Goal: Information Seeking & Learning: Learn about a topic

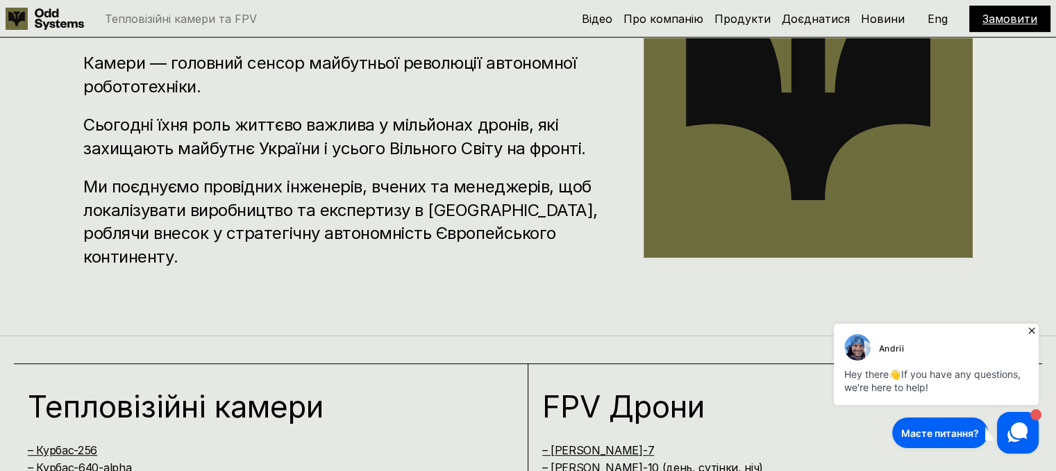
scroll to position [902, 0]
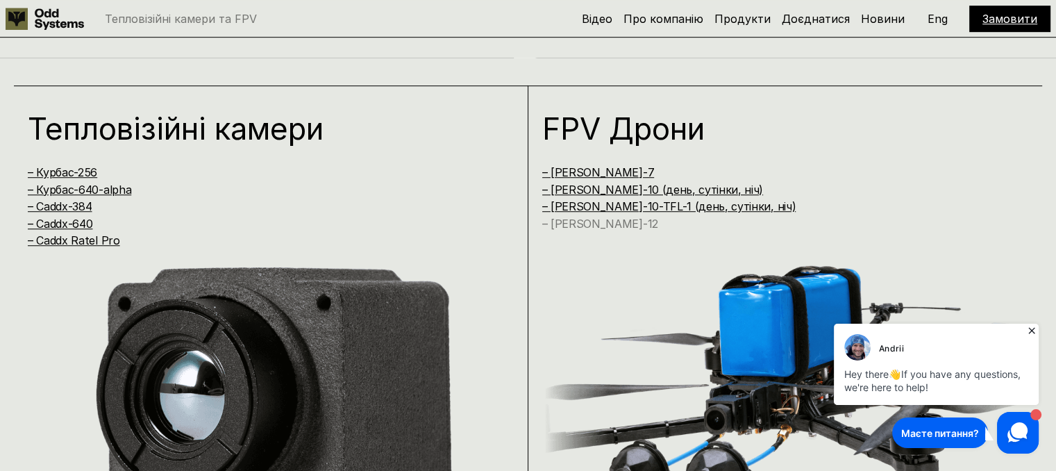
click at [593, 220] on link "– [PERSON_NAME]-12" at bounding box center [600, 224] width 116 height 14
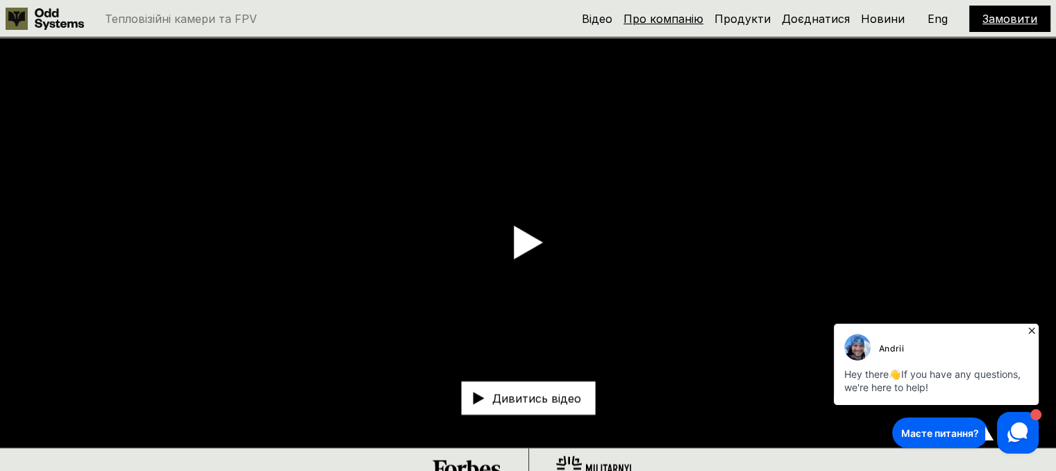
click at [691, 15] on link "Про компанію" at bounding box center [663, 19] width 80 height 14
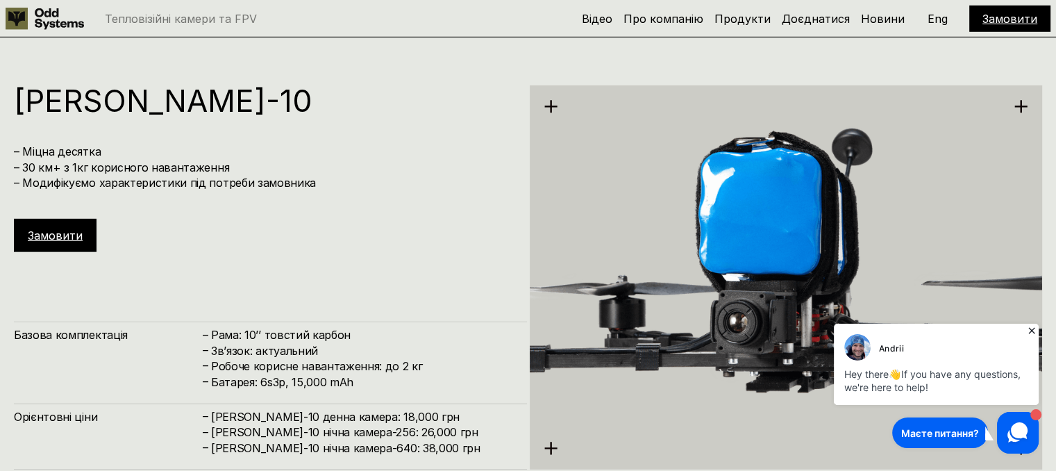
scroll to position [4186, 0]
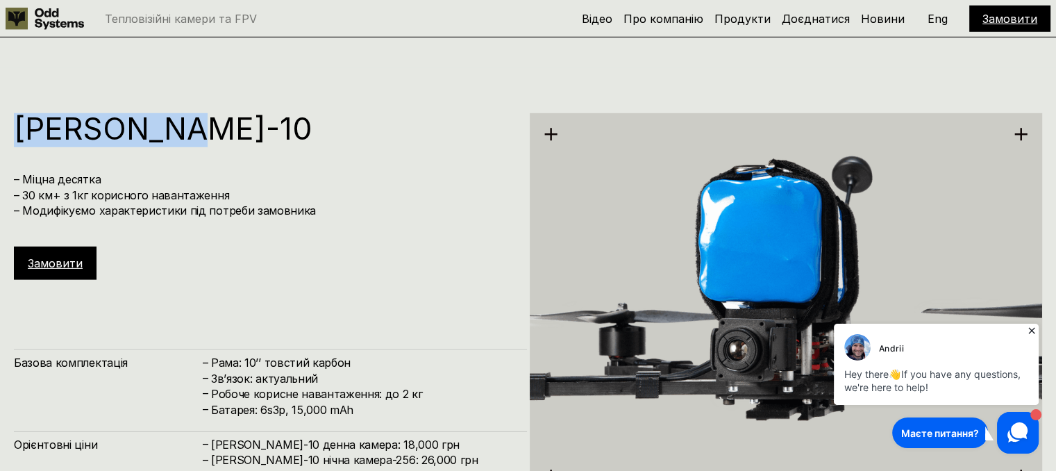
drag, startPoint x: 185, startPoint y: 124, endPoint x: 15, endPoint y: 134, distance: 169.6
click at [15, 134] on h1 "[PERSON_NAME]-10" at bounding box center [263, 128] width 499 height 31
copy h1 "[PERSON_NAME]-10"
drag, startPoint x: 15, startPoint y: 134, endPoint x: 42, endPoint y: 118, distance: 31.4
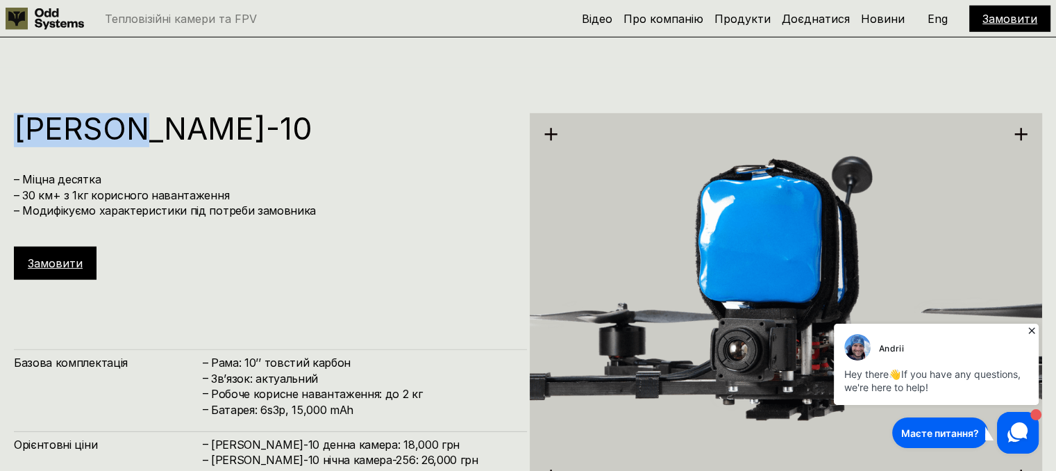
click at [41, 119] on h1 "[PERSON_NAME]-10" at bounding box center [263, 128] width 499 height 31
click at [94, 116] on h1 "[PERSON_NAME]-10" at bounding box center [263, 128] width 499 height 31
drag, startPoint x: 94, startPoint y: 116, endPoint x: 511, endPoint y: -96, distance: 467.5
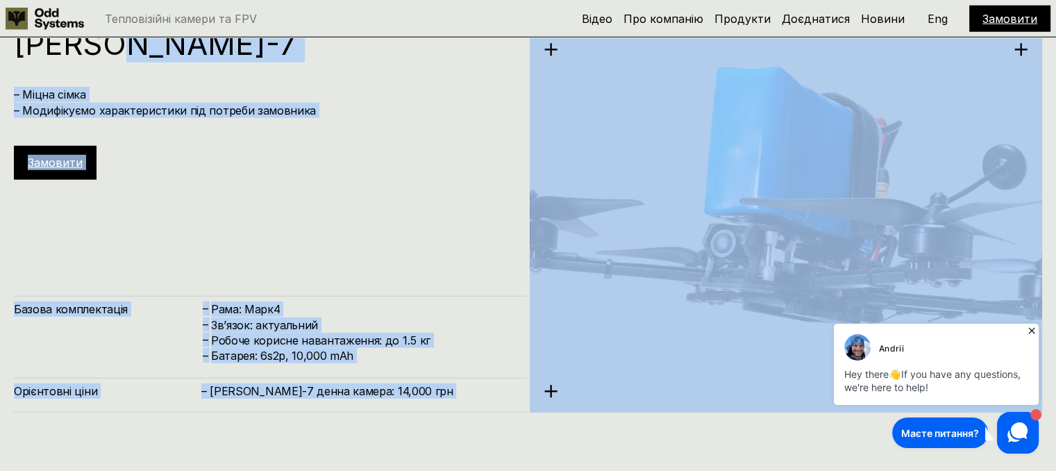
click at [514, 230] on div "[PERSON_NAME]-7 – Міцна сімка – Модифікуємо характеристики під потреби замовник…" at bounding box center [270, 220] width 513 height 384
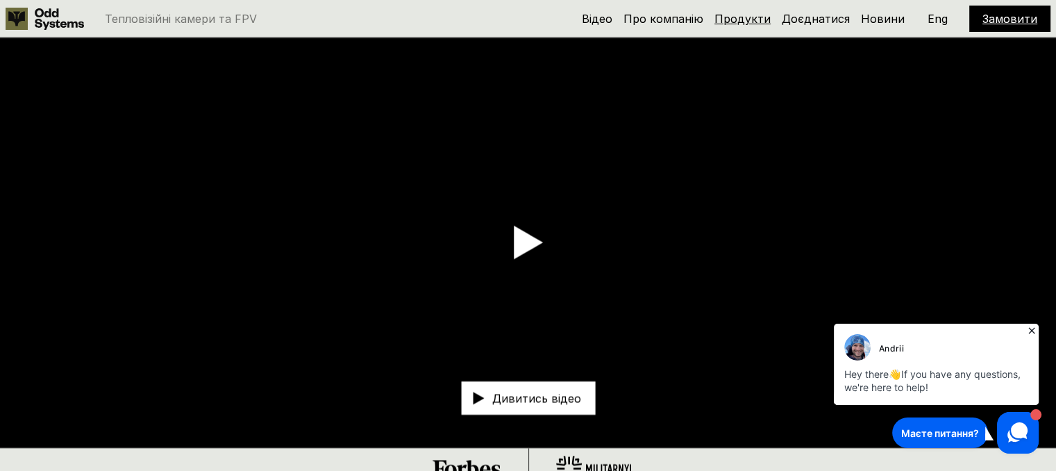
click at [748, 22] on link "Продукти" at bounding box center [742, 19] width 56 height 14
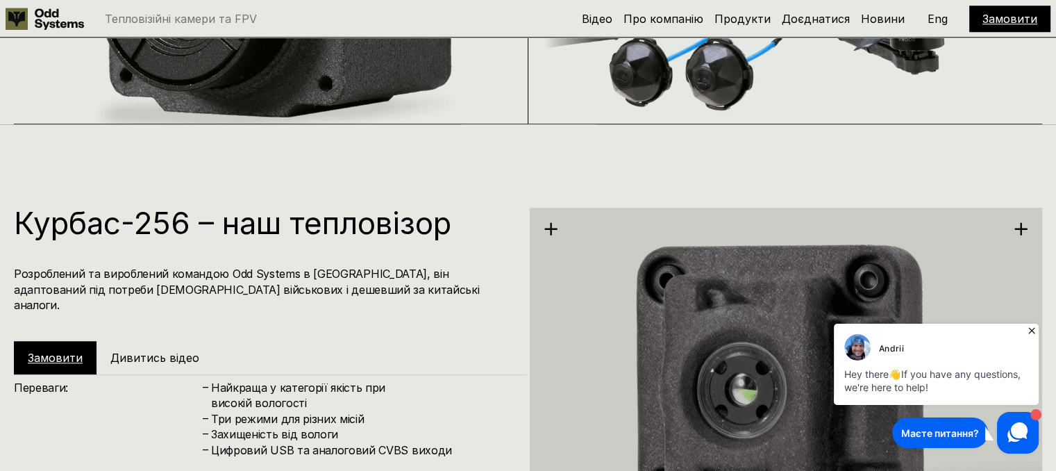
scroll to position [959, 0]
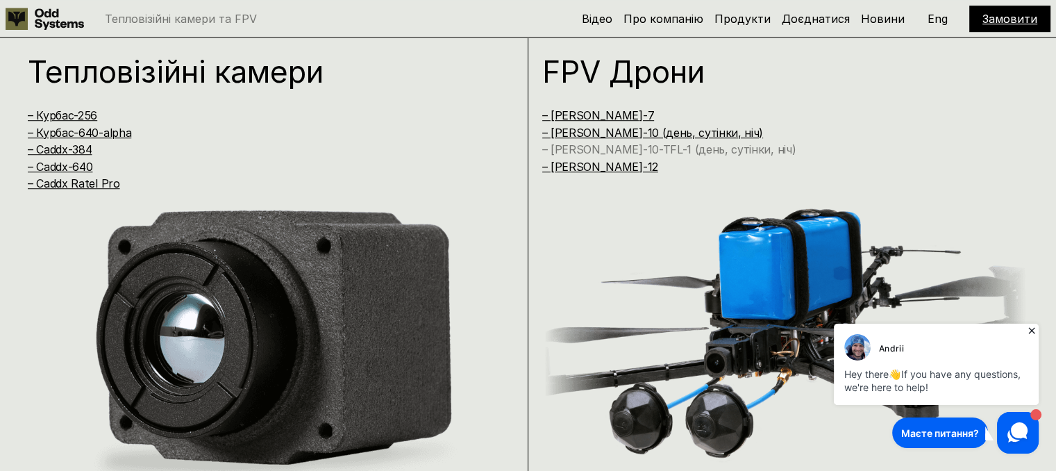
click at [586, 142] on link "– [PERSON_NAME]-10-TFL-1 (день, сутінки, ніч)" at bounding box center [669, 149] width 254 height 14
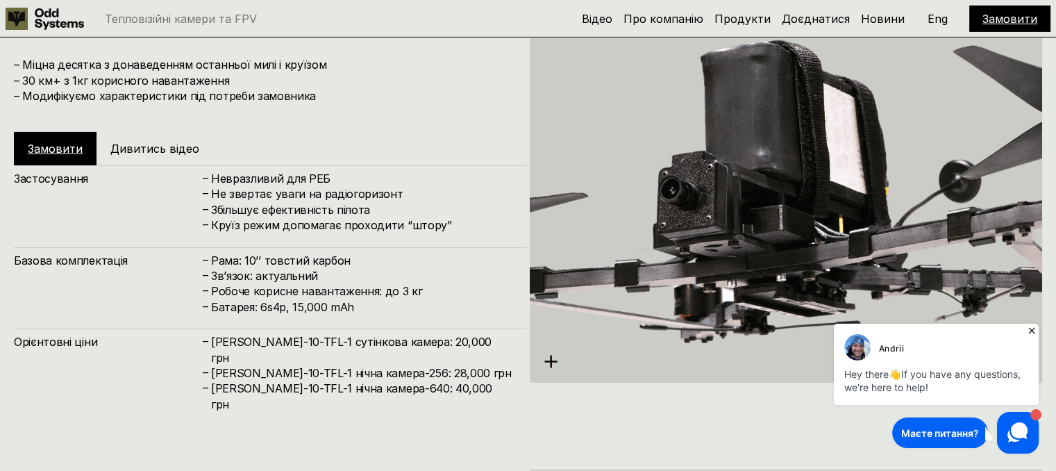
scroll to position [4652, 0]
